Goal: Task Accomplishment & Management: Manage account settings

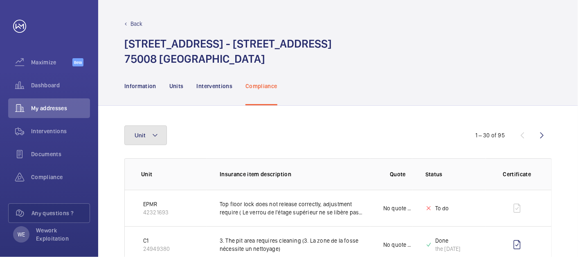
click at [158, 135] on mat-icon at bounding box center [155, 135] width 7 height 10
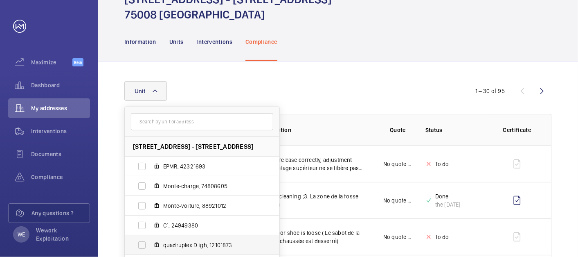
scroll to position [151, 0]
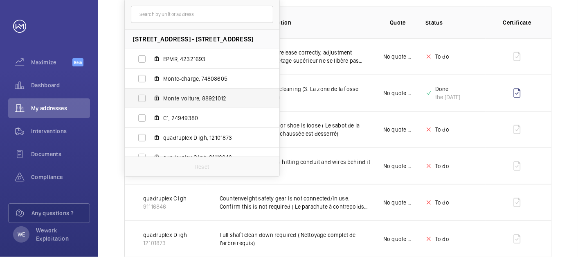
click at [188, 97] on span "Monte-voiture, 88921012" at bounding box center [210, 98] width 95 height 8
click at [150, 97] on input "Monte-voiture, 88921012" at bounding box center [142, 98] width 16 height 16
checkbox input "true"
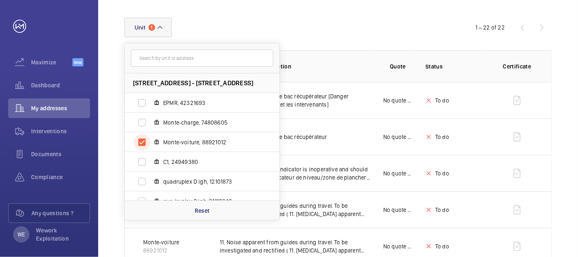
scroll to position [151, 0]
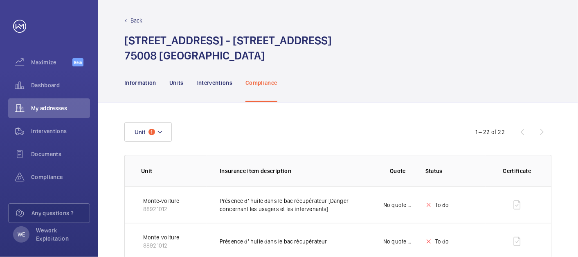
scroll to position [0, 0]
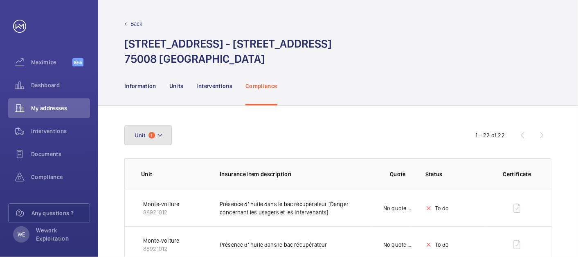
click at [157, 135] on mat-icon at bounding box center [160, 135] width 7 height 10
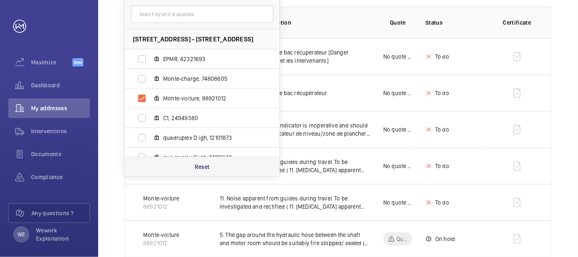
click at [201, 167] on p "Reset" at bounding box center [202, 167] width 15 height 8
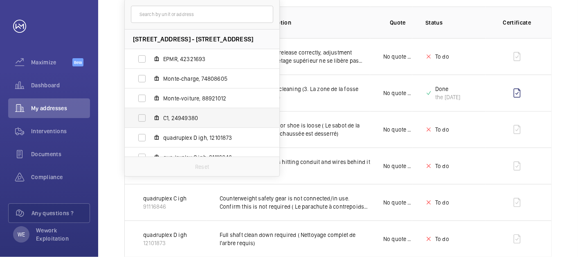
scroll to position [50, 0]
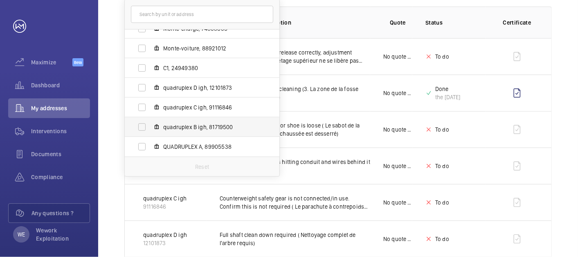
click at [194, 124] on span "quadruplex B igh, 81719500" at bounding box center [210, 127] width 95 height 8
click at [150, 124] on input "quadruplex B igh, 81719500" at bounding box center [142, 127] width 16 height 16
checkbox input "true"
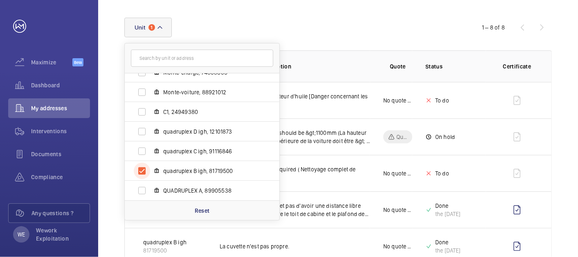
scroll to position [151, 0]
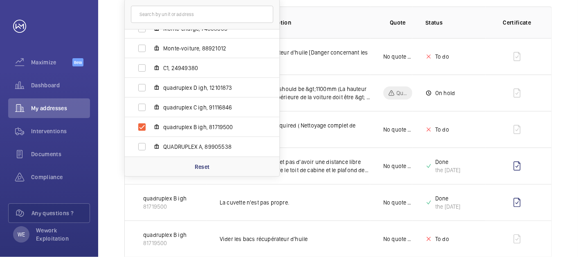
click at [388, 29] on th "Quote" at bounding box center [391, 23] width 42 height 32
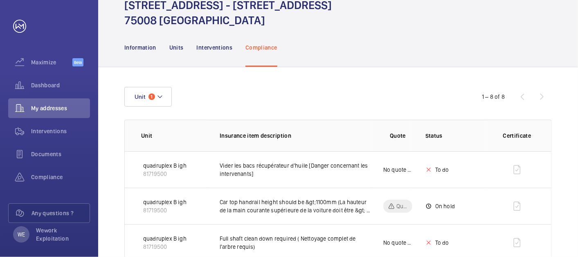
scroll to position [0, 0]
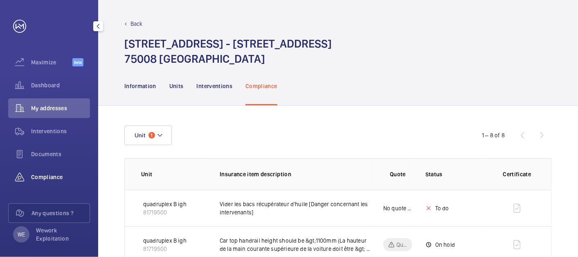
click at [43, 178] on span "Compliance" at bounding box center [60, 177] width 59 height 8
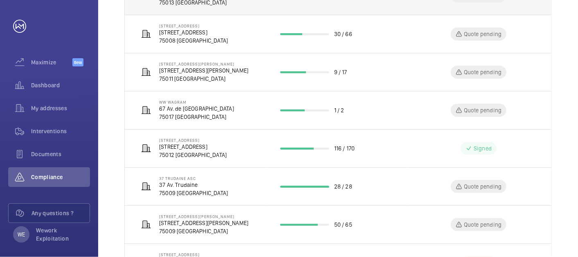
scroll to position [300, 0]
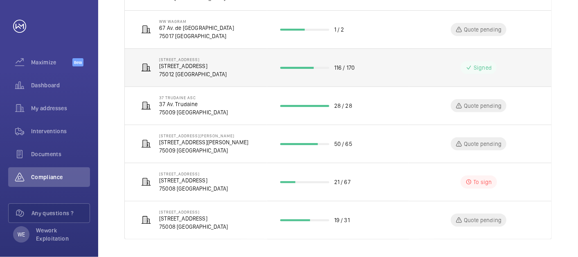
click at [223, 63] on p "[STREET_ADDRESS]" at bounding box center [193, 66] width 68 height 8
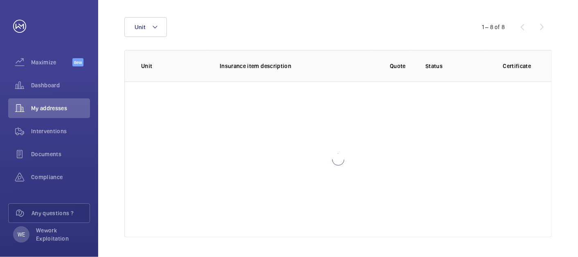
scroll to position [108, 0]
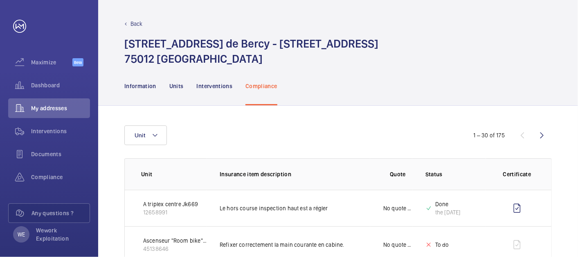
scroll to position [76, 0]
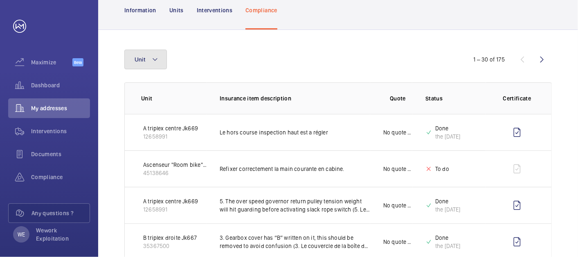
click at [152, 59] on mat-icon at bounding box center [155, 59] width 7 height 10
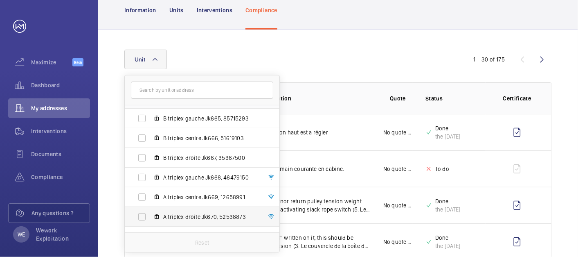
scroll to position [30, 0]
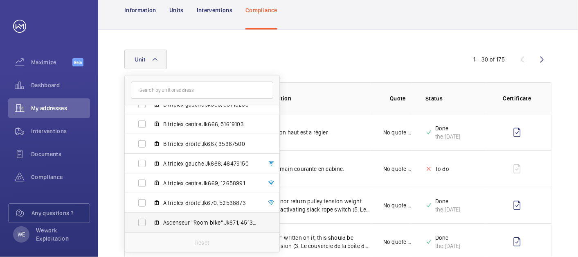
click at [199, 221] on span "Ascenseur "Room bike" Jk671, 45138646" at bounding box center [210, 222] width 95 height 8
click at [150, 221] on input "Ascenseur "Room bike" Jk671, 45138646" at bounding box center [142, 222] width 16 height 16
checkbox input "true"
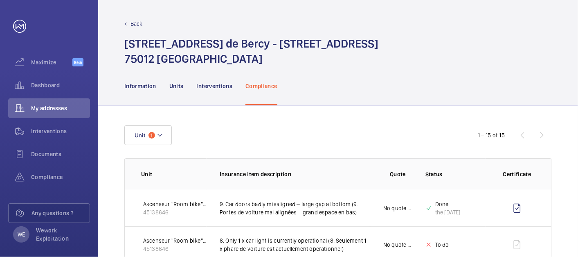
scroll to position [76, 0]
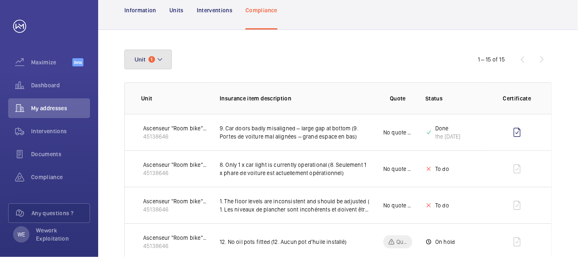
click at [158, 60] on mat-icon at bounding box center [160, 59] width 7 height 10
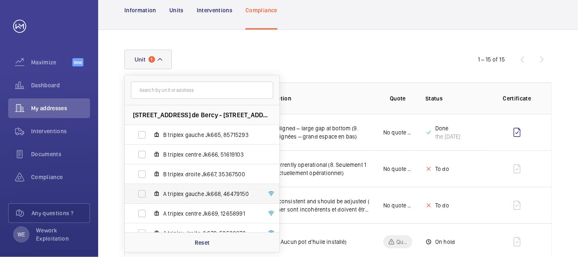
scroll to position [30, 0]
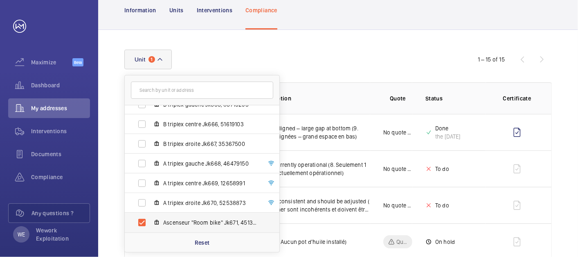
click at [182, 221] on span "Ascenseur "Room bike" Jk671, 45138646" at bounding box center [210, 222] width 95 height 8
click at [150, 221] on input "Ascenseur "Room bike" Jk671, 45138646" at bounding box center [142, 222] width 16 height 16
checkbox input "false"
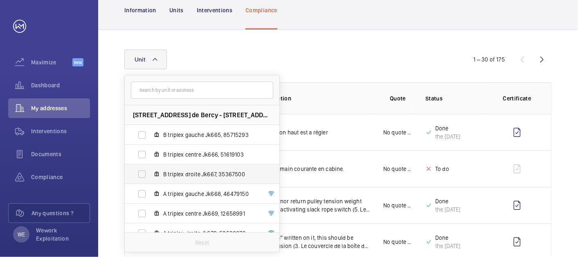
scroll to position [30, 0]
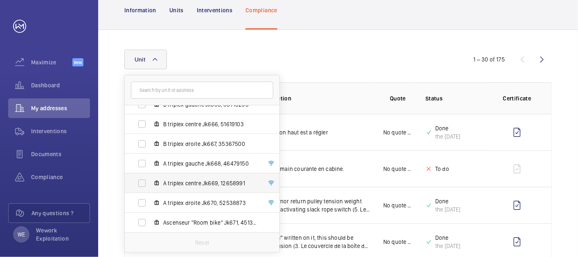
click at [192, 185] on span "A triplex centre Jk669, 12658991" at bounding box center [210, 183] width 95 height 8
click at [150, 185] on input "A triplex centre Jk669, 12658991" at bounding box center [142, 183] width 16 height 16
checkbox input "true"
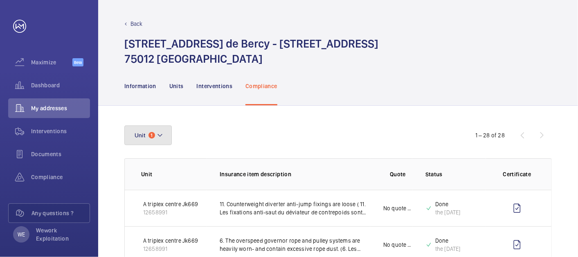
click at [164, 138] on button "Unit 1" at bounding box center [147, 135] width 47 height 20
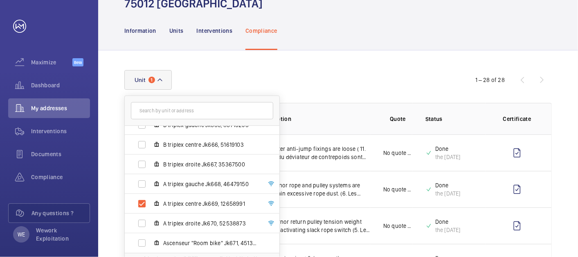
scroll to position [76, 0]
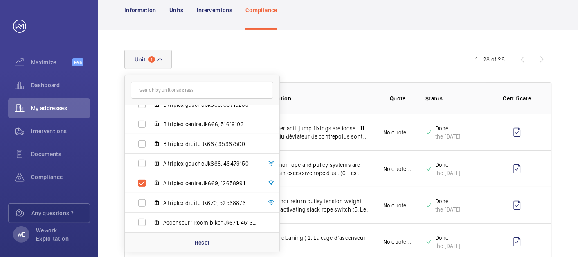
click at [367, 50] on div "Unit 1 [STREET_ADDRESS] - [STREET_ADDRESS] B triplex gauche Jk665, 85715293 B t…" at bounding box center [289, 60] width 330 height 20
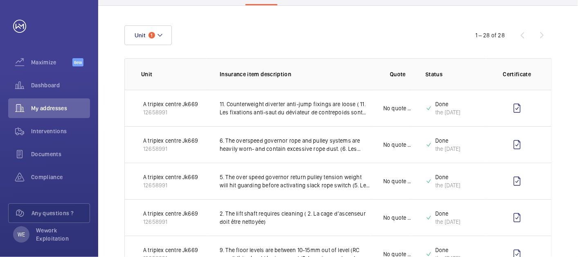
scroll to position [0, 0]
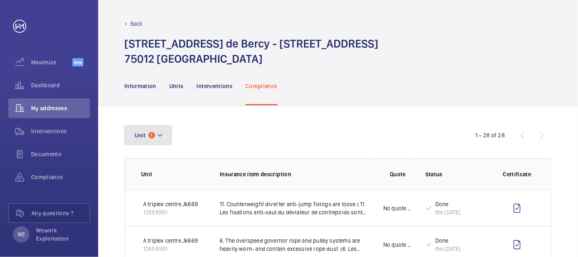
click at [158, 135] on mat-icon at bounding box center [160, 135] width 7 height 10
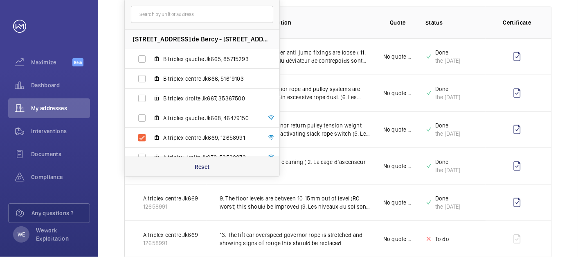
click at [208, 169] on p "Reset" at bounding box center [202, 167] width 15 height 8
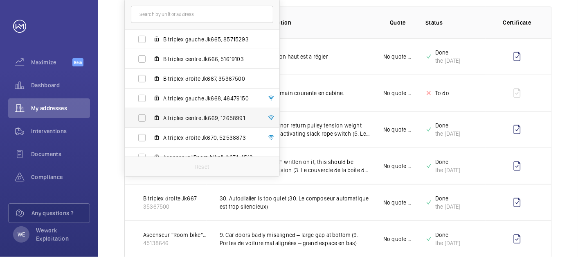
scroll to position [30, 0]
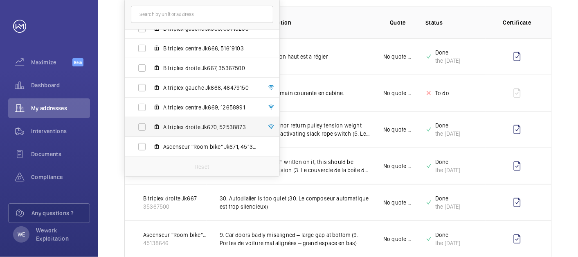
click at [209, 130] on span "A triplex droite Jk670, 52538873" at bounding box center [210, 127] width 95 height 8
click at [150, 130] on input "A triplex droite Jk670, 52538873" at bounding box center [142, 127] width 16 height 16
checkbox input "true"
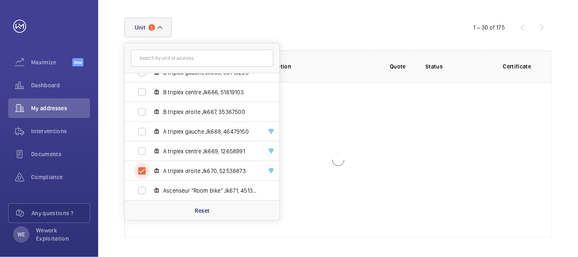
scroll to position [151, 0]
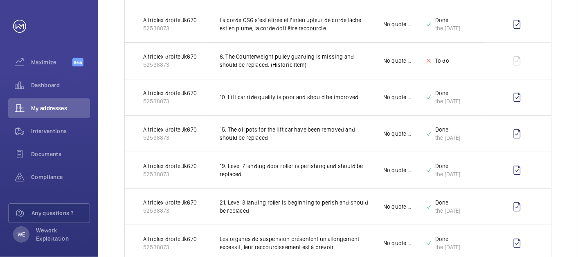
scroll to position [1042, 0]
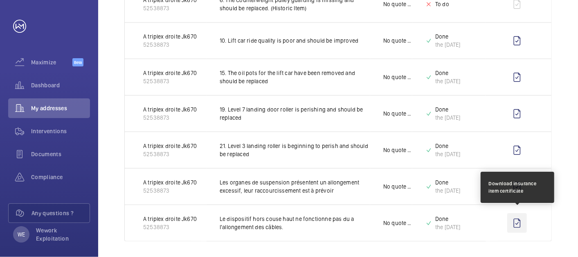
click at [514, 218] on wm-front-icon-button at bounding box center [518, 223] width 20 height 20
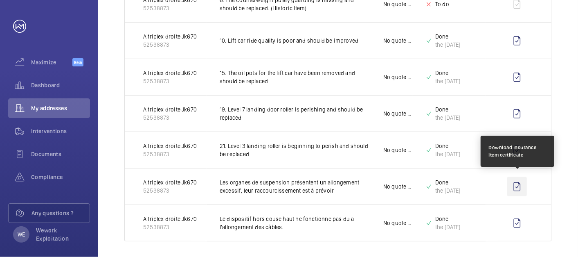
click at [519, 182] on wm-front-icon-button at bounding box center [518, 186] width 20 height 20
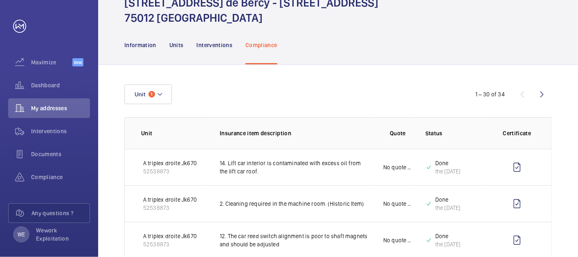
scroll to position [0, 0]
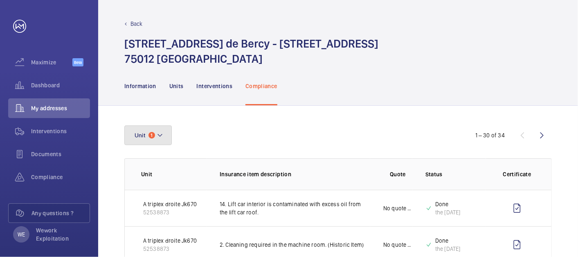
click at [171, 138] on button "Unit 1" at bounding box center [147, 135] width 47 height 20
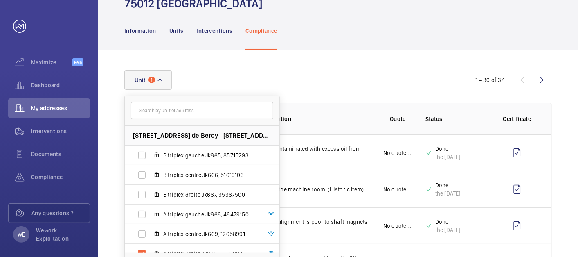
scroll to position [76, 0]
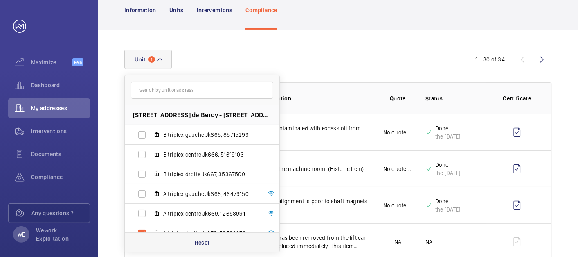
click at [201, 237] on div "Reset" at bounding box center [202, 242] width 155 height 20
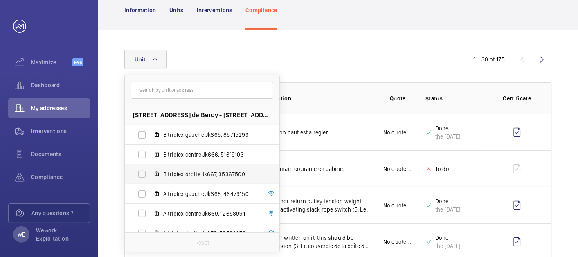
click at [204, 172] on span "B triplex droite Jk667, 35367500" at bounding box center [210, 174] width 95 height 8
click at [150, 172] on input "B triplex droite Jk667, 35367500" at bounding box center [142, 174] width 16 height 16
checkbox input "true"
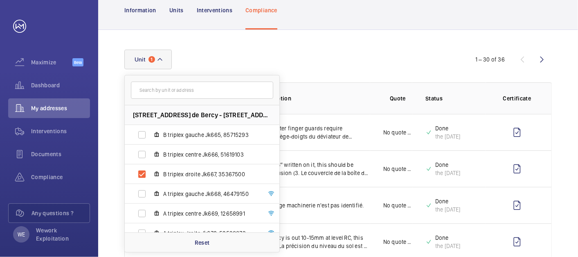
click at [366, 50] on div "Unit 1 [STREET_ADDRESS] - [STREET_ADDRESS] B triplex gauche Jk665, 85715293 B t…" at bounding box center [289, 60] width 330 height 20
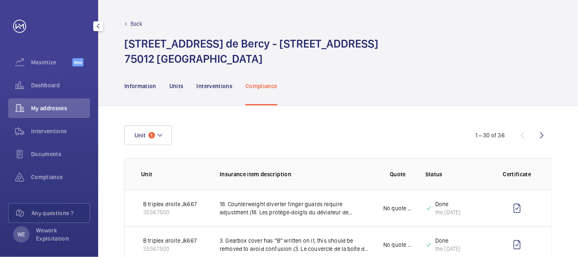
click at [37, 166] on div "Documents" at bounding box center [49, 155] width 82 height 23
drag, startPoint x: 43, startPoint y: 175, endPoint x: 93, endPoint y: 180, distance: 50.6
click at [43, 175] on span "Compliance" at bounding box center [60, 177] width 59 height 8
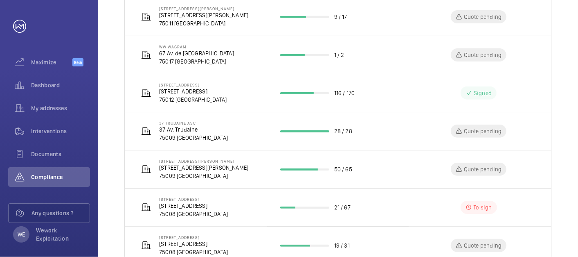
scroll to position [300, 0]
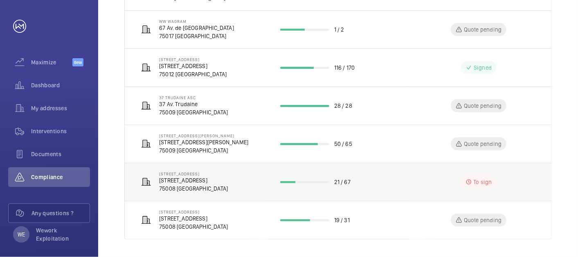
click at [203, 184] on p "75008 [GEOGRAPHIC_DATA]" at bounding box center [193, 188] width 69 height 8
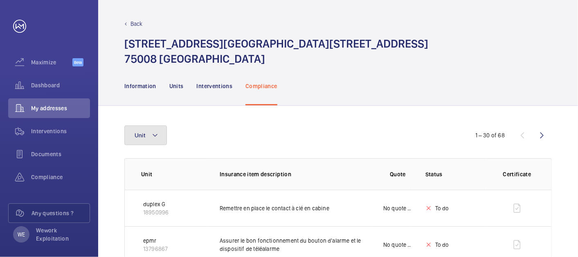
click at [165, 131] on button "Unit" at bounding box center [145, 135] width 43 height 20
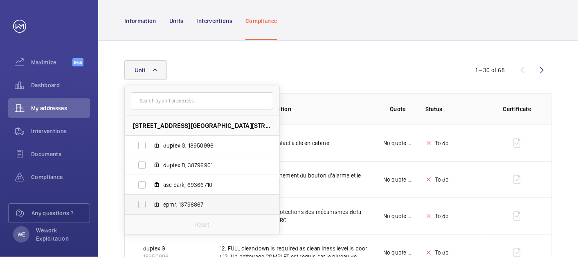
scroll to position [76, 0]
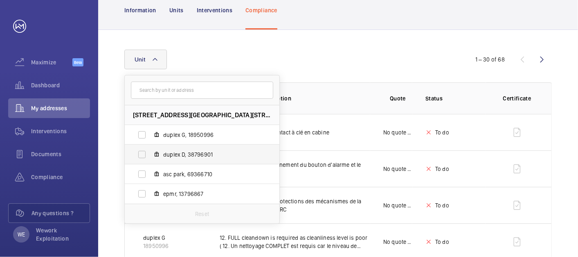
click at [190, 158] on span "duplex D, 38796901" at bounding box center [210, 154] width 95 height 8
click at [150, 158] on input "duplex D, 38796901" at bounding box center [142, 154] width 16 height 16
checkbox input "true"
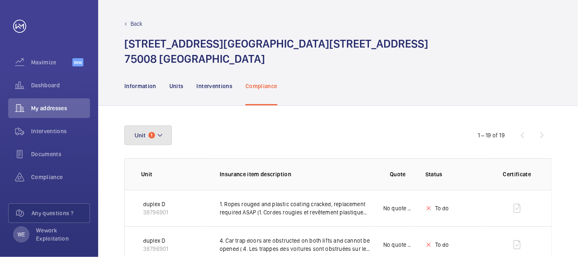
click at [164, 132] on button "Unit 1" at bounding box center [147, 135] width 47 height 20
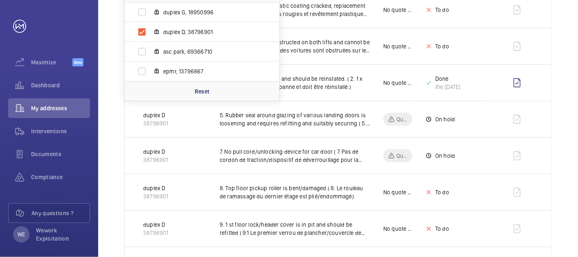
scroll to position [227, 0]
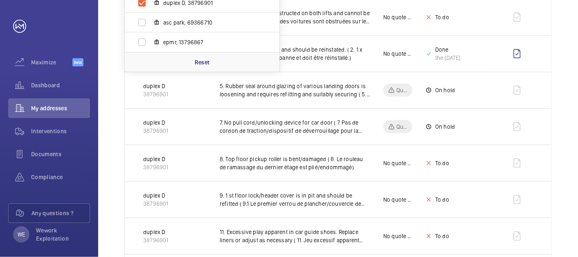
click at [201, 61] on p "Reset" at bounding box center [202, 62] width 15 height 8
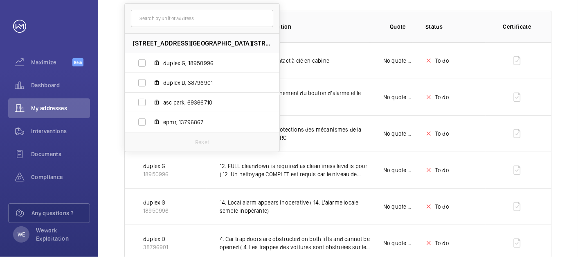
scroll to position [151, 0]
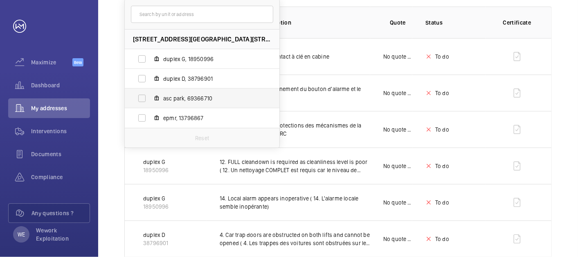
click at [171, 117] on span "epmr, 13796867" at bounding box center [210, 118] width 95 height 8
click at [150, 117] on input "epmr, 13796867" at bounding box center [142, 118] width 16 height 16
checkbox input "true"
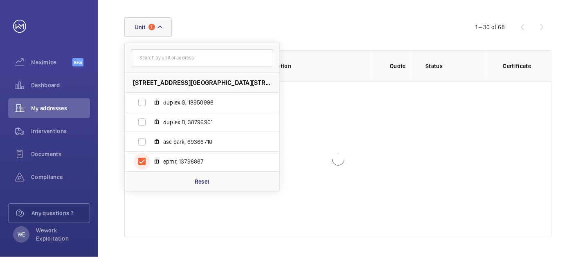
scroll to position [151, 0]
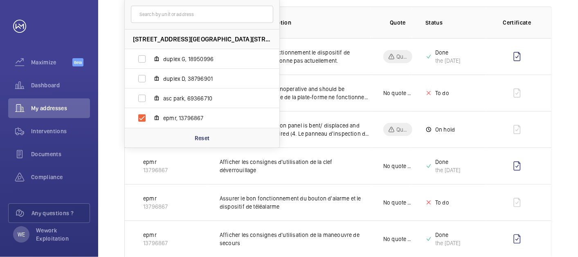
click at [382, 10] on th "Quote" at bounding box center [391, 23] width 42 height 32
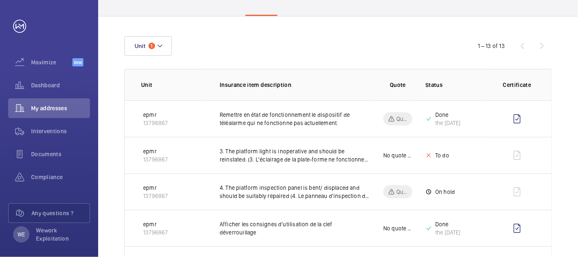
scroll to position [0, 0]
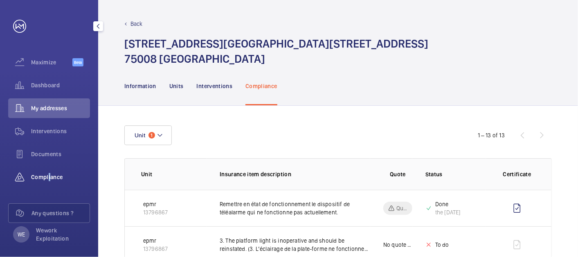
click at [47, 172] on div "Compliance" at bounding box center [49, 177] width 82 height 20
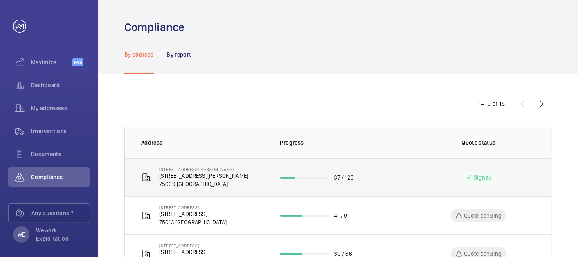
click at [178, 172] on p "[STREET_ADDRESS][PERSON_NAME]" at bounding box center [203, 176] width 89 height 8
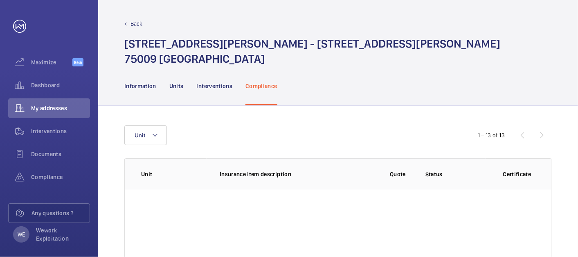
scroll to position [108, 0]
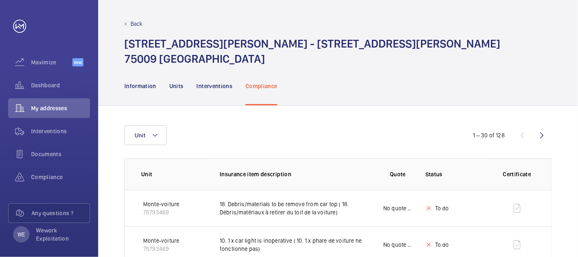
drag, startPoint x: 167, startPoint y: 137, endPoint x: 183, endPoint y: 137, distance: 16.4
click at [167, 137] on div "Unit" at bounding box center [289, 135] width 330 height 20
drag, startPoint x: 166, startPoint y: 141, endPoint x: 190, endPoint y: 145, distance: 24.8
click at [166, 140] on button "Unit" at bounding box center [145, 135] width 43 height 20
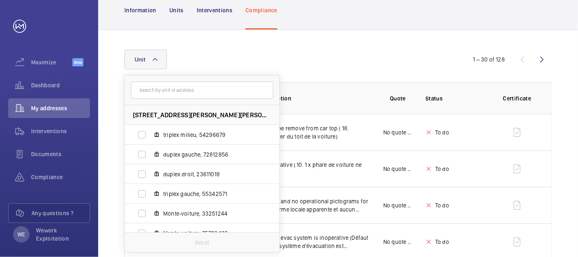
scroll to position [70, 0]
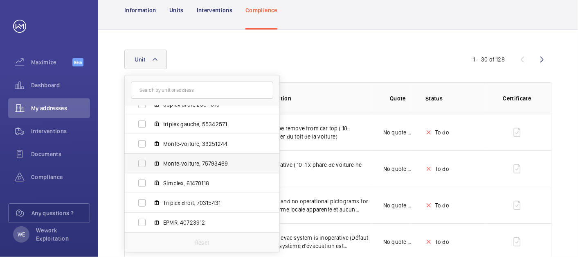
click at [192, 161] on span "Monte-voiture, 75793469" at bounding box center [210, 163] width 95 height 8
click at [150, 161] on input "Monte-voiture, 75793469" at bounding box center [142, 163] width 16 height 16
checkbox input "true"
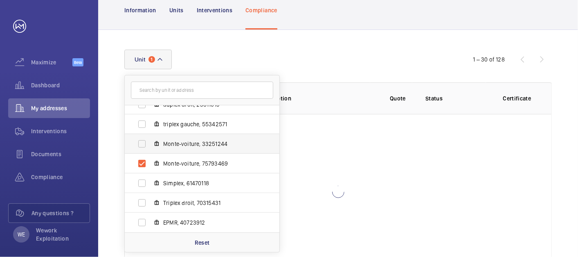
click at [196, 142] on span "Monte-voiture, 33251244" at bounding box center [210, 144] width 95 height 8
click at [150, 142] on input "Monte-voiture, 33251244" at bounding box center [142, 143] width 16 height 16
checkbox input "true"
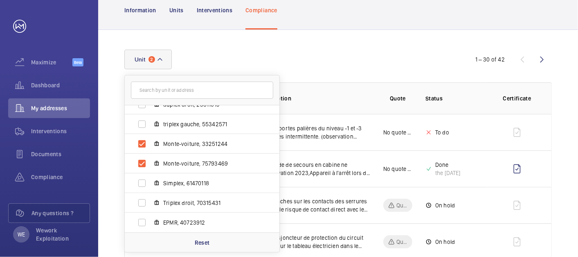
click at [345, 54] on div "Unit 2 [STREET_ADDRESS][PERSON_NAME][PERSON_NAME] triplex milieu, 54296679 dupl…" at bounding box center [289, 60] width 330 height 20
